Goal: Check status: Check status

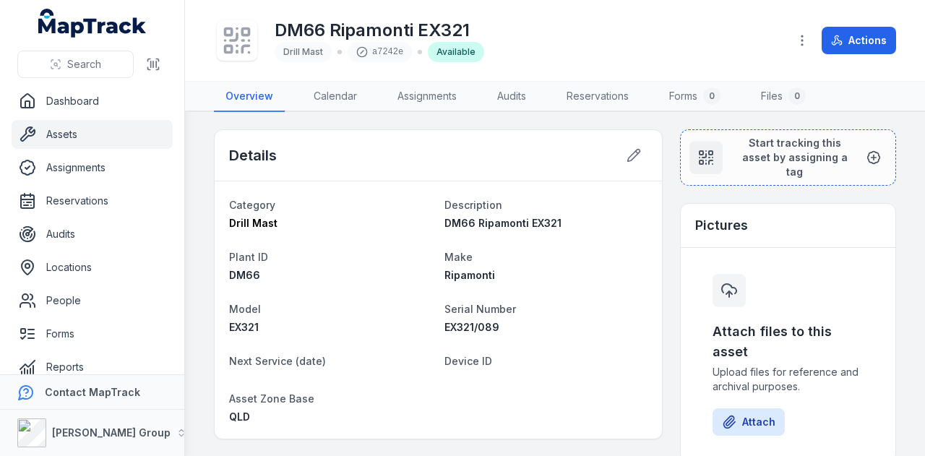
click at [426, 223] on div "Drill Mast" at bounding box center [331, 223] width 204 height 14
click at [133, 196] on link "Reservations" at bounding box center [92, 200] width 161 height 29
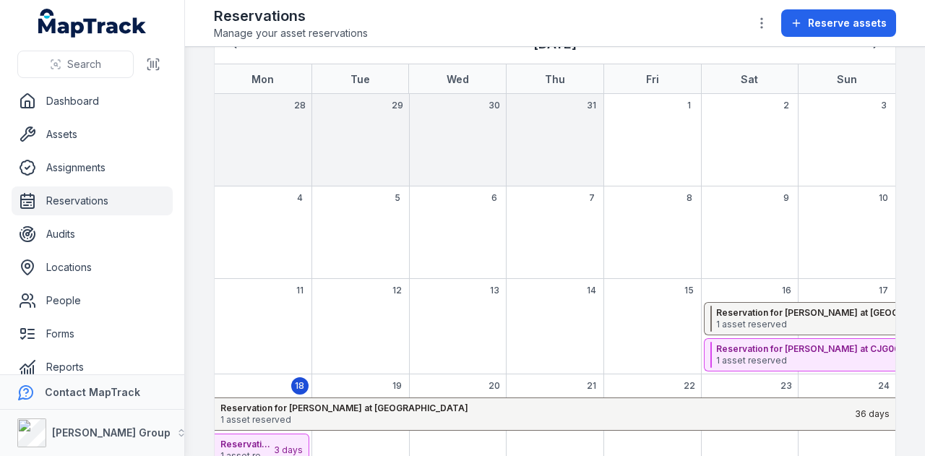
scroll to position [145, 0]
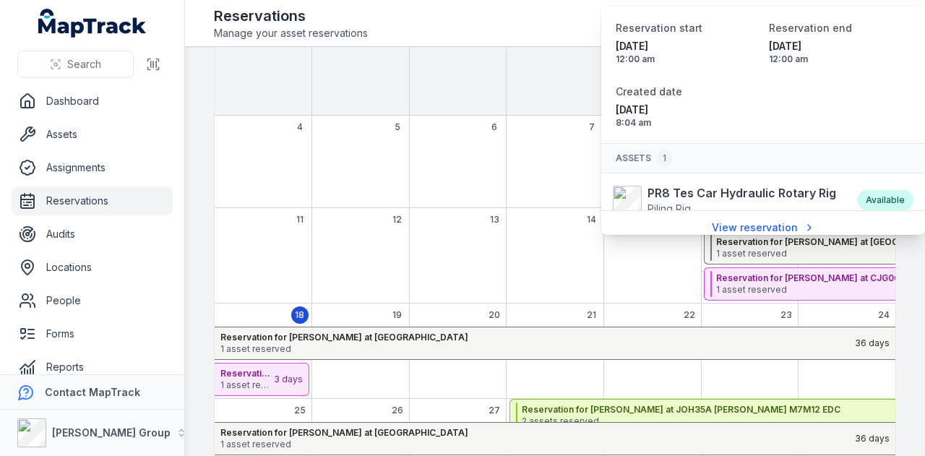
scroll to position [90, 0]
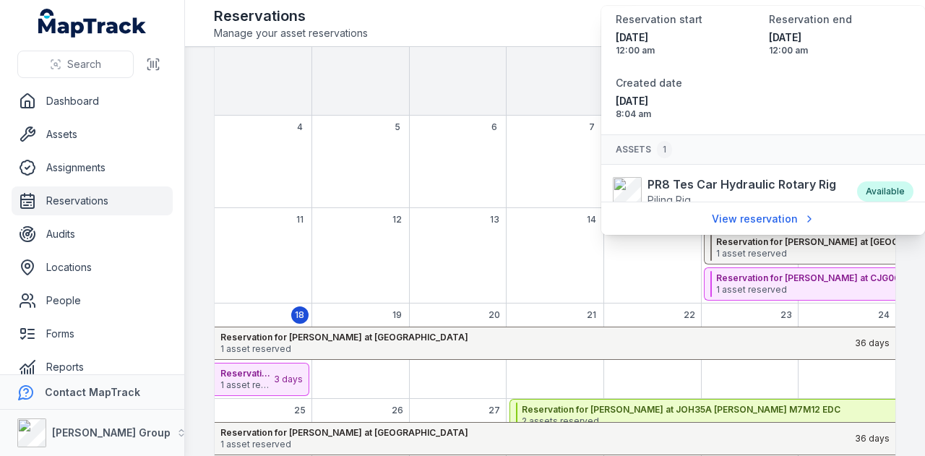
drag, startPoint x: 567, startPoint y: 275, endPoint x: 600, endPoint y: 274, distance: 32.5
click at [571, 272] on div "August 2025" at bounding box center [556, 267] width 98 height 72
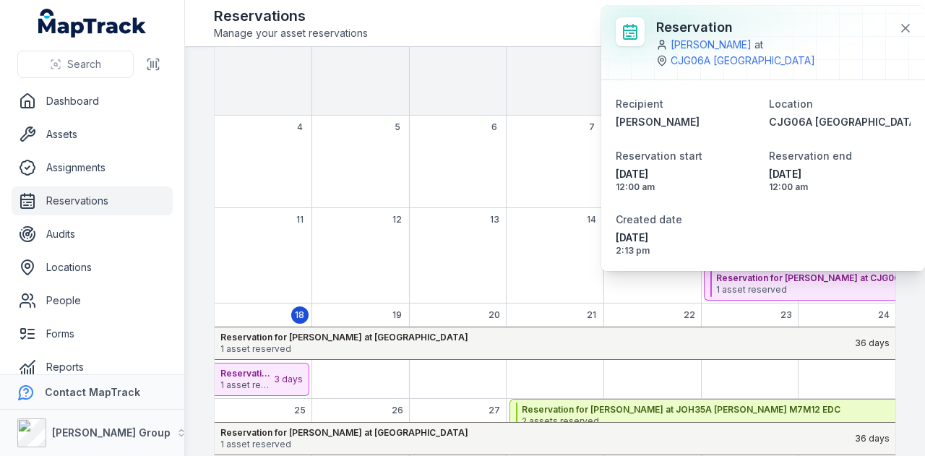
click at [451, 233] on div "August 2025" at bounding box center [458, 267] width 98 height 72
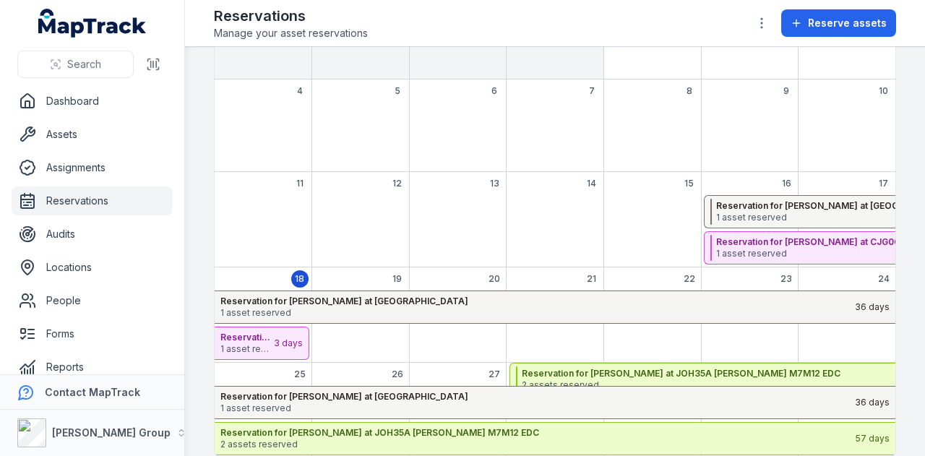
scroll to position [198, 0]
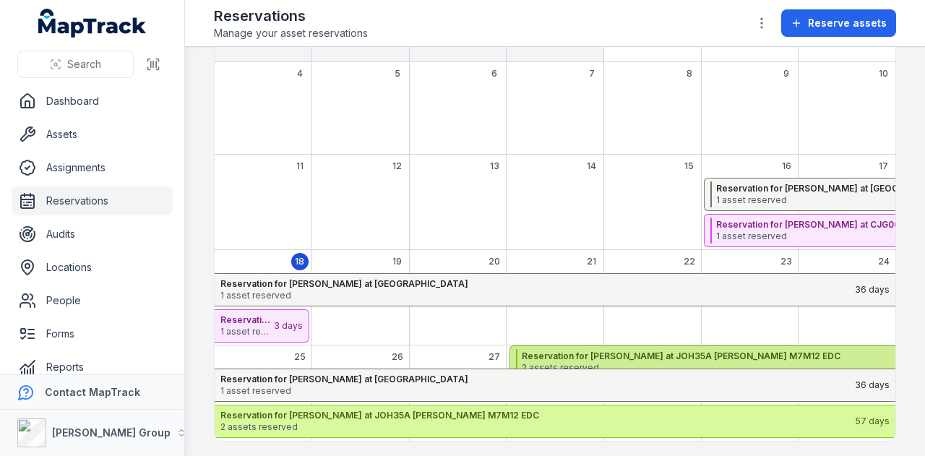
click at [564, 353] on strong "Reservation for [PERSON_NAME] at JOH35A [PERSON_NAME] M7M12 EDC" at bounding box center [834, 356] width 624 height 12
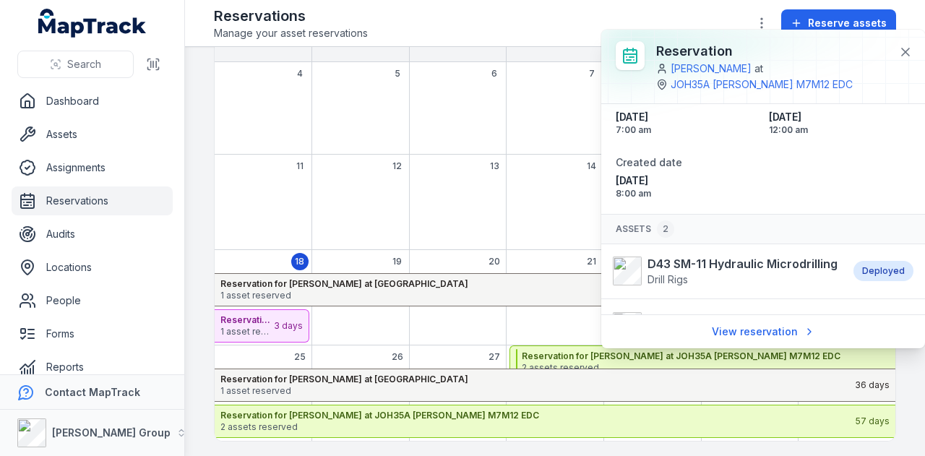
scroll to position [118, 0]
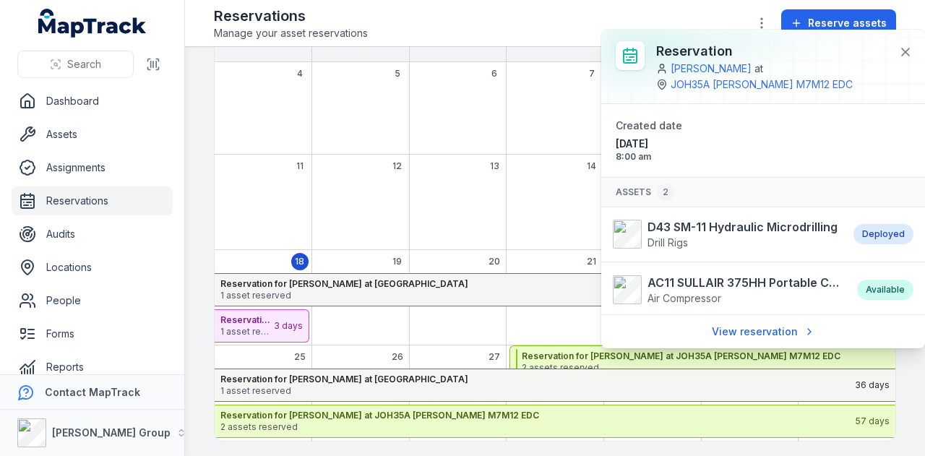
click at [529, 181] on div "August 2025" at bounding box center [556, 214] width 98 height 72
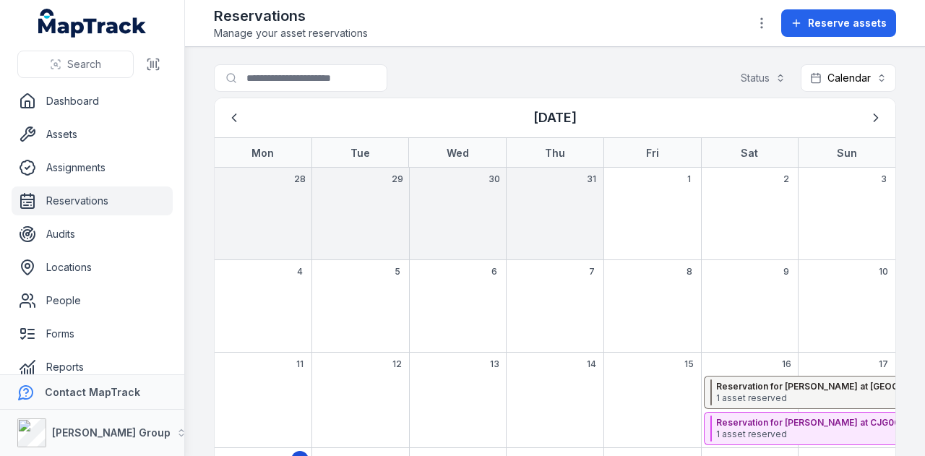
scroll to position [198, 0]
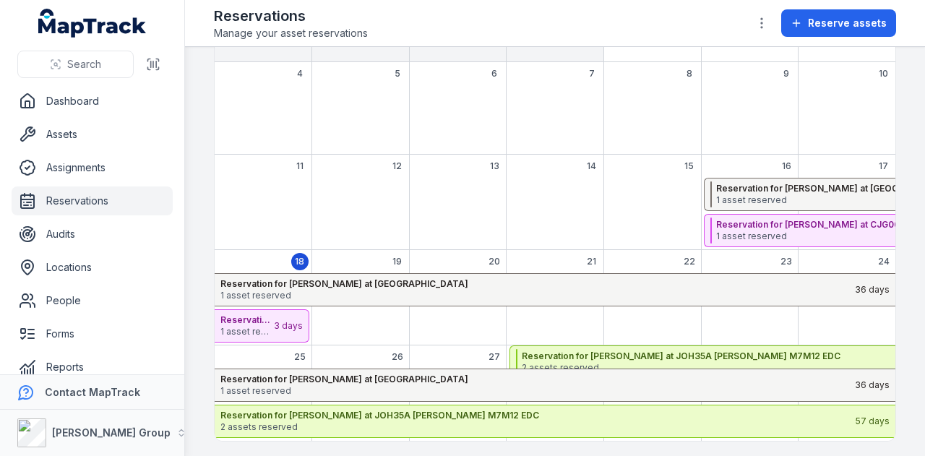
click at [798, 173] on div "17" at bounding box center [847, 202] width 98 height 95
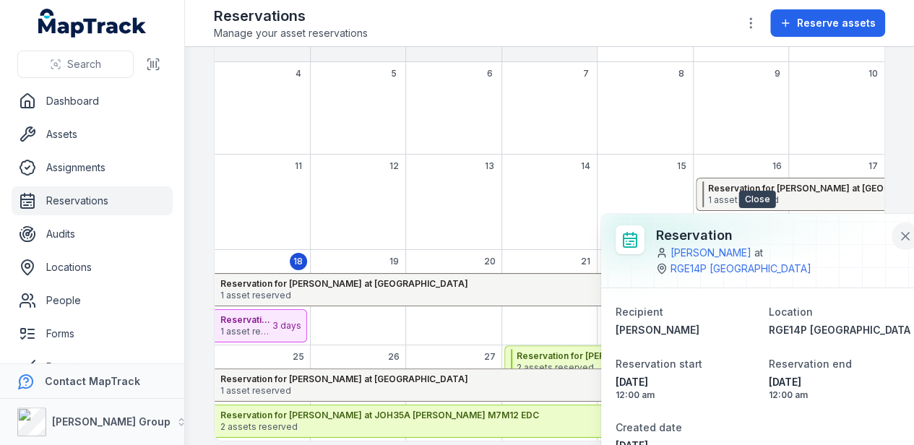
click at [898, 242] on icon at bounding box center [905, 236] width 14 height 14
